Goal: Browse casually

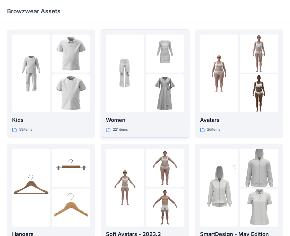
scroll to position [30, 0]
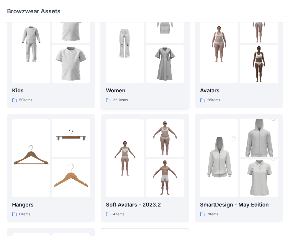
click at [148, 88] on p "Women" at bounding box center [145, 91] width 78 height 8
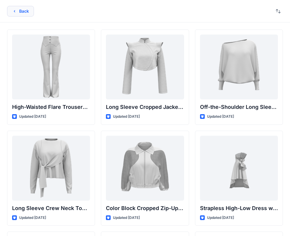
click at [13, 11] on icon "button" at bounding box center [14, 11] width 5 height 5
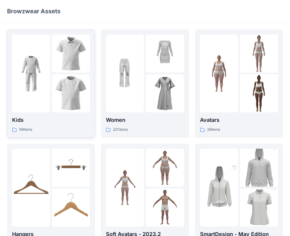
click at [52, 90] on div at bounding box center [51, 74] width 78 height 78
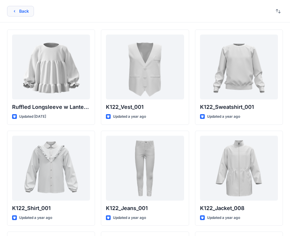
click at [16, 11] on icon "button" at bounding box center [14, 11] width 5 height 5
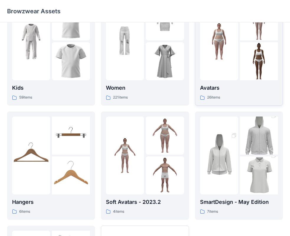
scroll to position [89, 0]
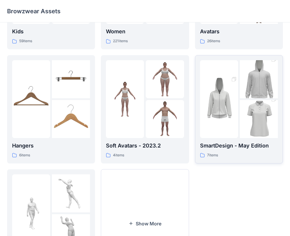
click at [231, 122] on img at bounding box center [219, 99] width 38 height 57
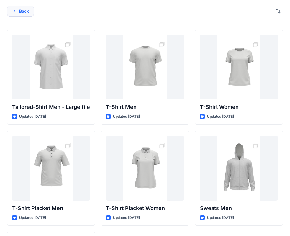
click at [13, 11] on icon "button" at bounding box center [14, 11] width 5 height 5
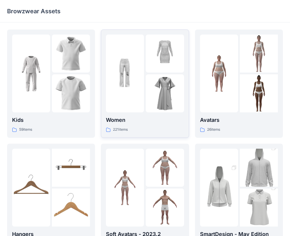
click at [152, 87] on img at bounding box center [165, 93] width 38 height 38
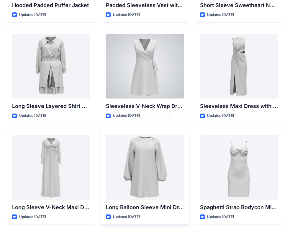
scroll to position [679, 0]
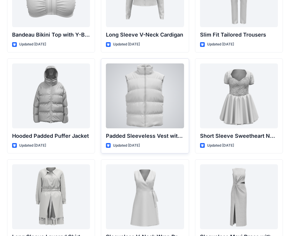
click at [167, 86] on div at bounding box center [145, 96] width 78 height 65
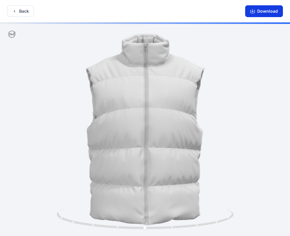
click at [252, 13] on icon "button" at bounding box center [253, 11] width 5 height 5
click at [15, 12] on icon "button" at bounding box center [14, 11] width 1 height 2
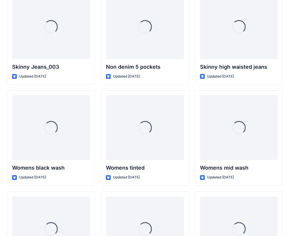
scroll to position [4100, 0]
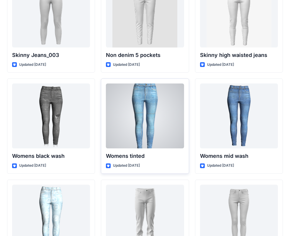
click at [168, 93] on div at bounding box center [145, 116] width 78 height 65
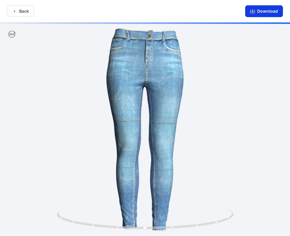
click at [255, 11] on icon "button" at bounding box center [253, 11] width 5 height 5
click at [13, 10] on icon "button" at bounding box center [14, 11] width 5 height 5
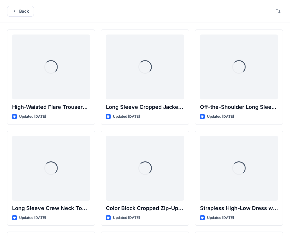
scroll to position [4100, 0]
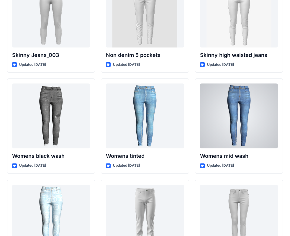
click at [248, 110] on div at bounding box center [239, 116] width 78 height 65
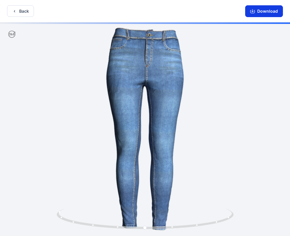
click at [253, 11] on icon "button" at bounding box center [253, 11] width 5 height 5
click at [11, 11] on button "Back" at bounding box center [20, 11] width 27 height 12
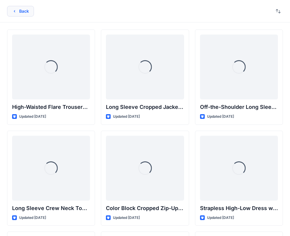
click at [13, 12] on icon "button" at bounding box center [14, 11] width 5 height 5
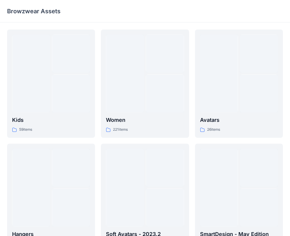
drag, startPoint x: 106, startPoint y: 14, endPoint x: 115, endPoint y: 14, distance: 8.6
click at [106, 14] on div "Browzwear Assets" at bounding box center [122, 11] width 230 height 8
